Goal: Check status

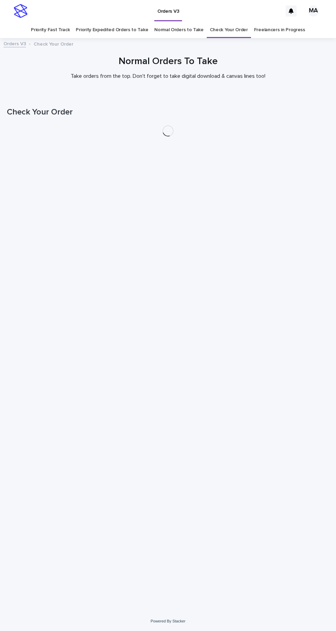
scroll to position [22, 0]
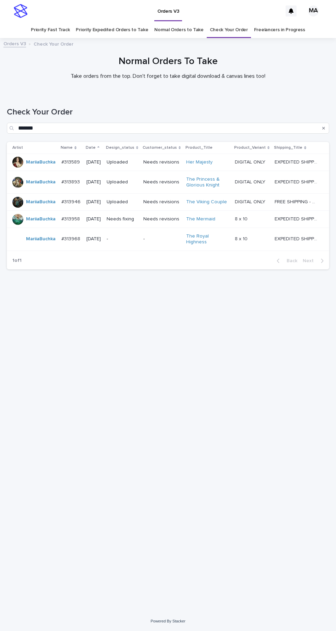
click at [138, 236] on p "-" at bounding box center [122, 239] width 31 height 6
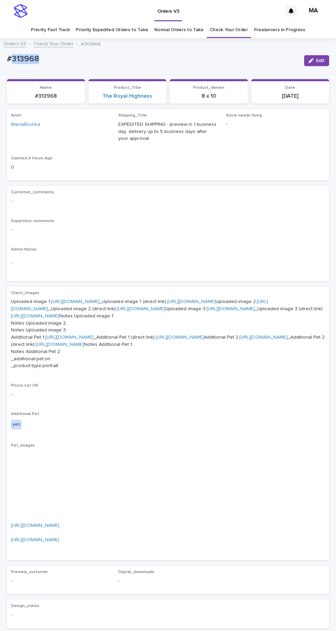
copy p "313968"
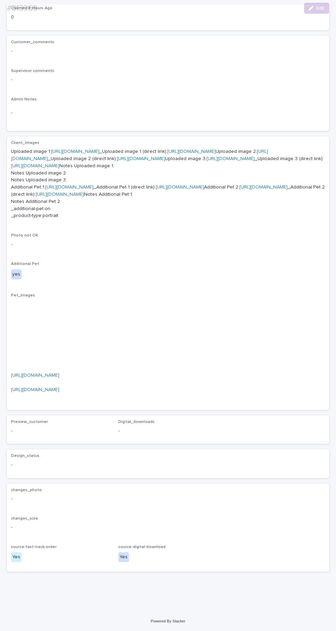
scroll to position [275, 0]
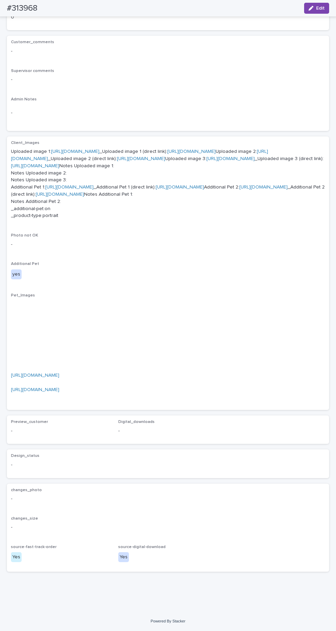
click at [59, 378] on link "https://cdn.shopify.com-uploadkit.app/s/files/1/0033/4807/0511/files/download.h…" at bounding box center [35, 375] width 48 height 5
